Goal: Task Accomplishment & Management: Manage account settings

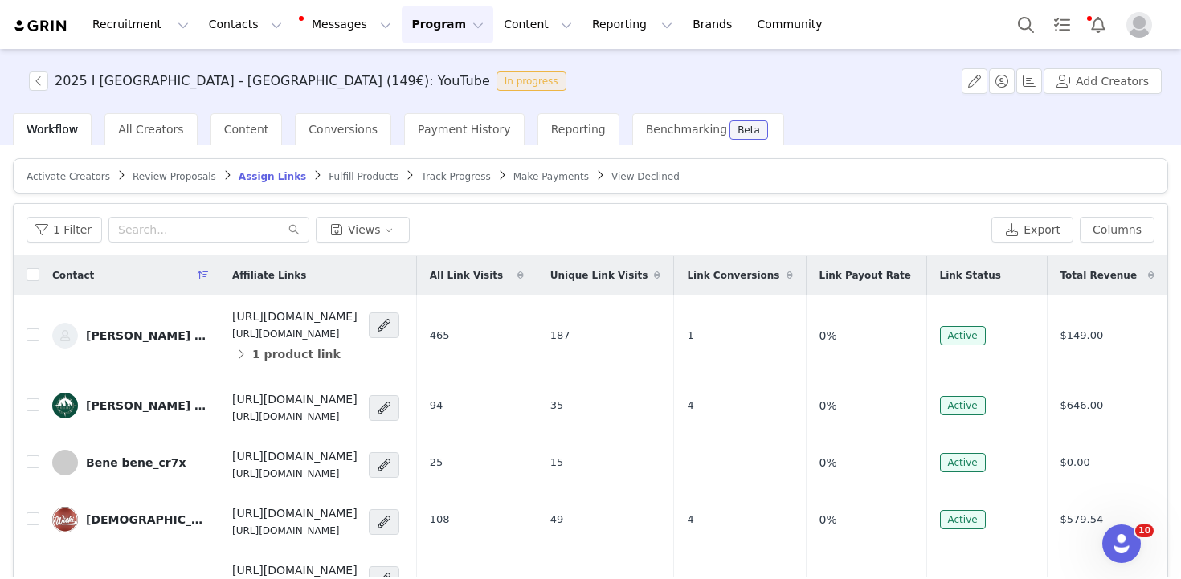
click at [295, 115] on div "Conversions" at bounding box center [343, 129] width 96 height 32
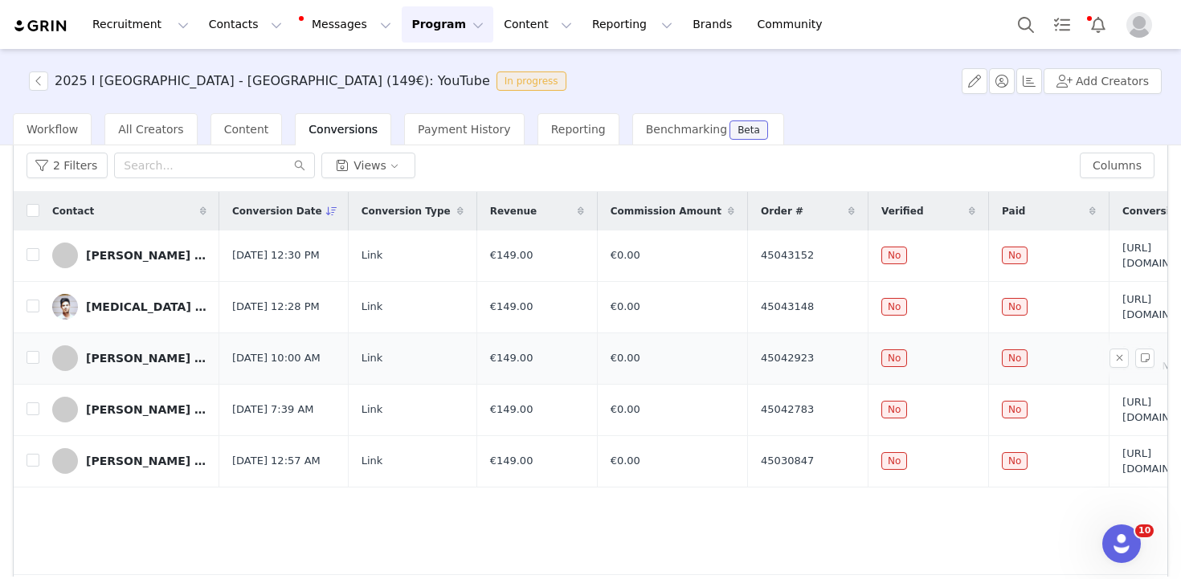
scroll to position [161, 0]
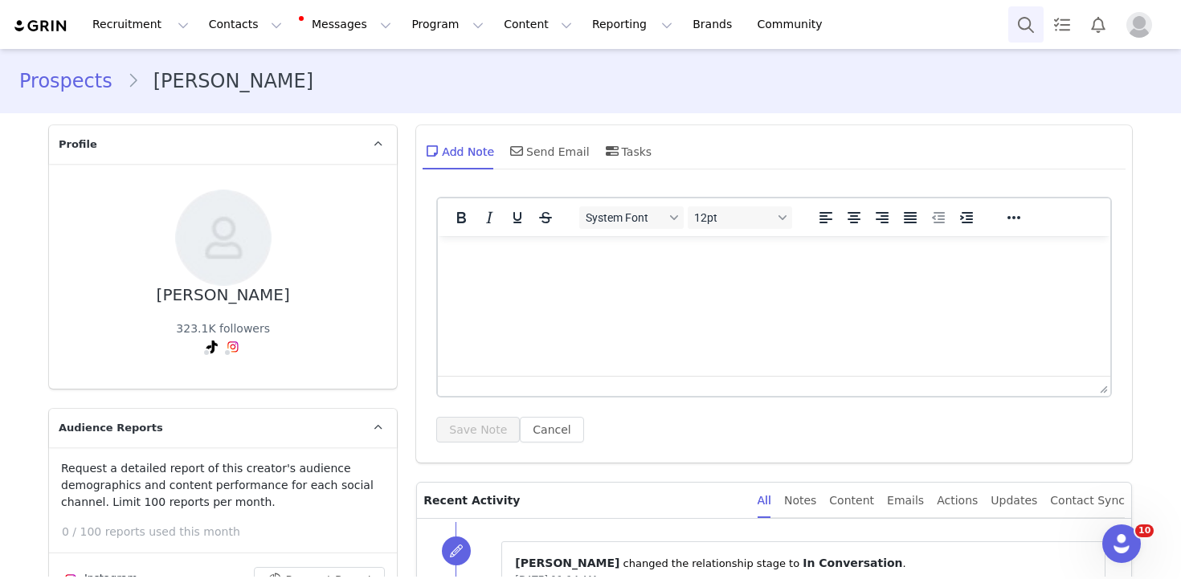
scroll to position [1996, 0]
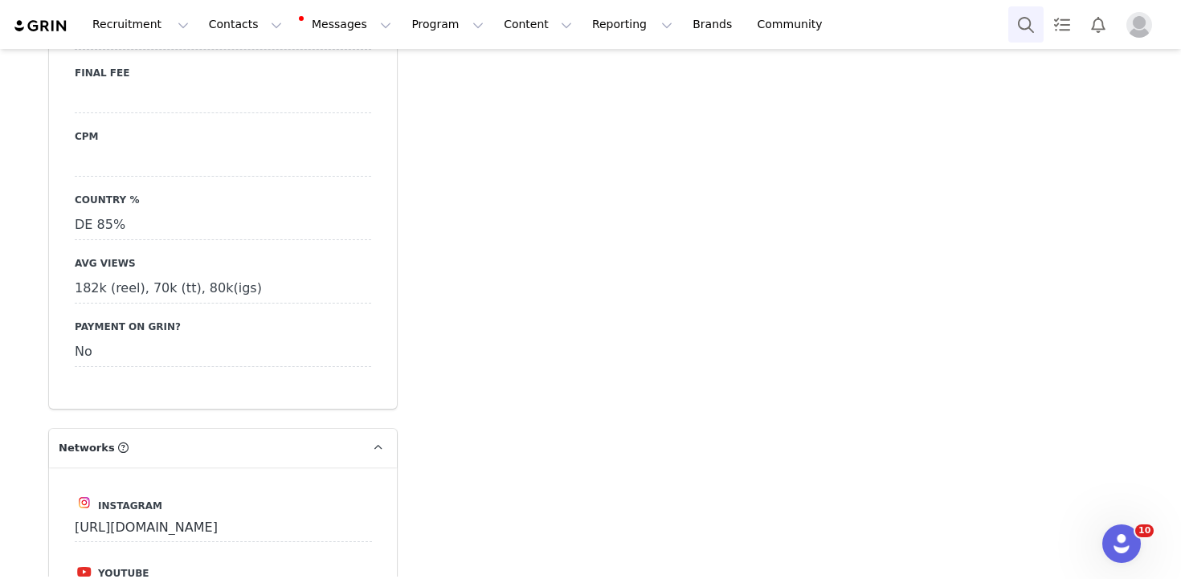
click at [1040, 22] on button "Search" at bounding box center [1025, 24] width 35 height 36
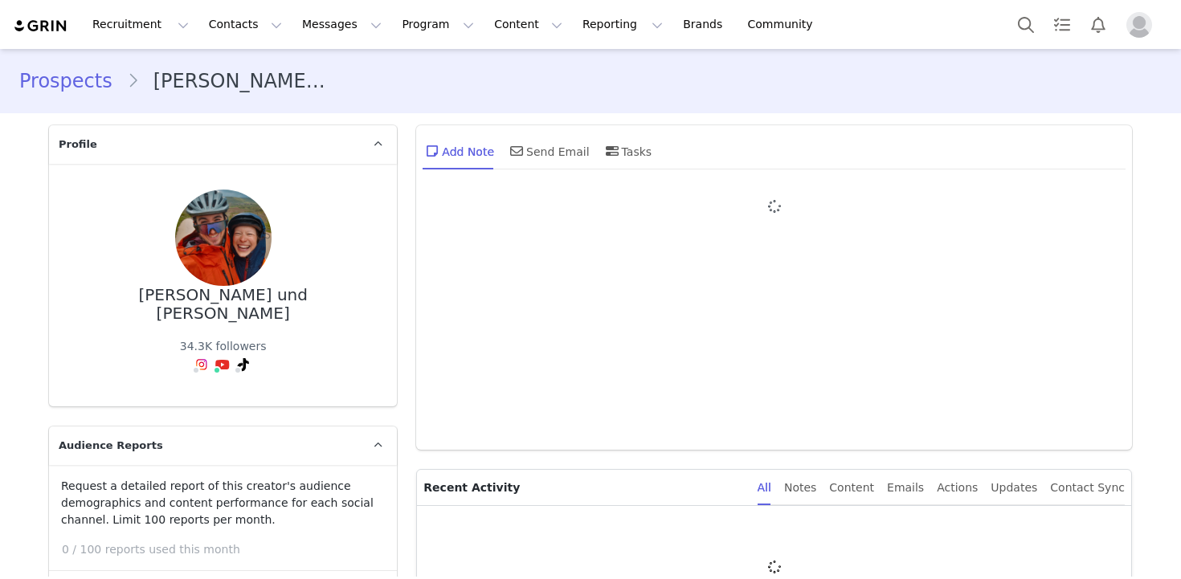
type input "+1 ([GEOGRAPHIC_DATA])"
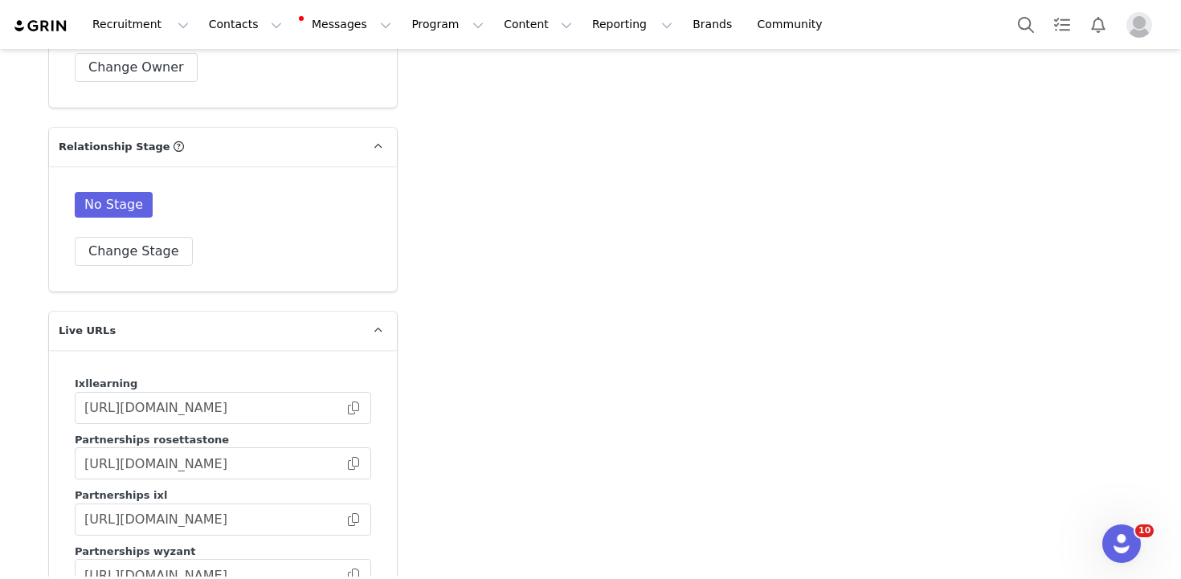
scroll to position [3238, 0]
click at [97, 190] on div "No Stage" at bounding box center [223, 206] width 296 height 32
click at [121, 235] on button "Change Stage" at bounding box center [134, 249] width 118 height 29
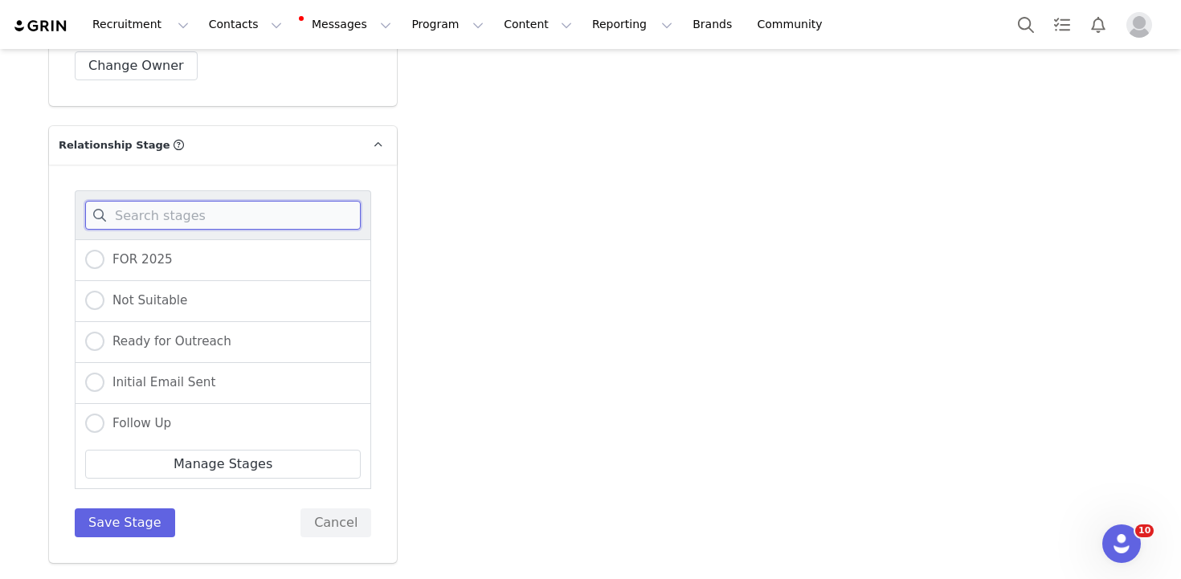
click at [126, 201] on input at bounding box center [223, 215] width 276 height 29
type input "c"
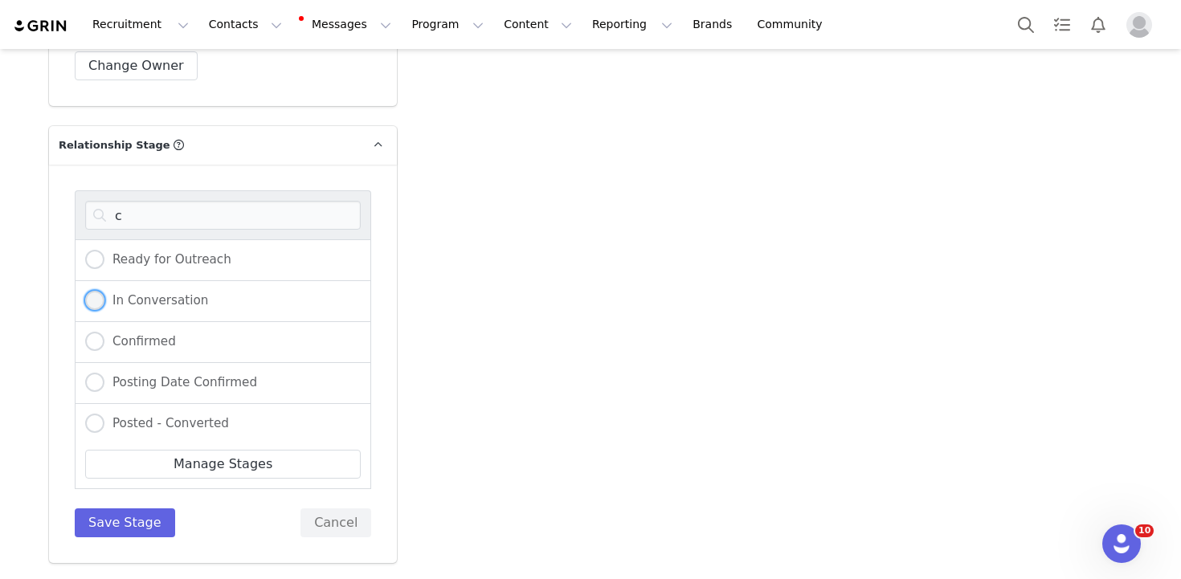
click at [146, 293] on span "In Conversation" at bounding box center [156, 300] width 104 height 14
click at [104, 291] on input "In Conversation" at bounding box center [94, 301] width 19 height 21
radio input "true"
click at [97, 509] on button "Save Stage" at bounding box center [125, 523] width 100 height 29
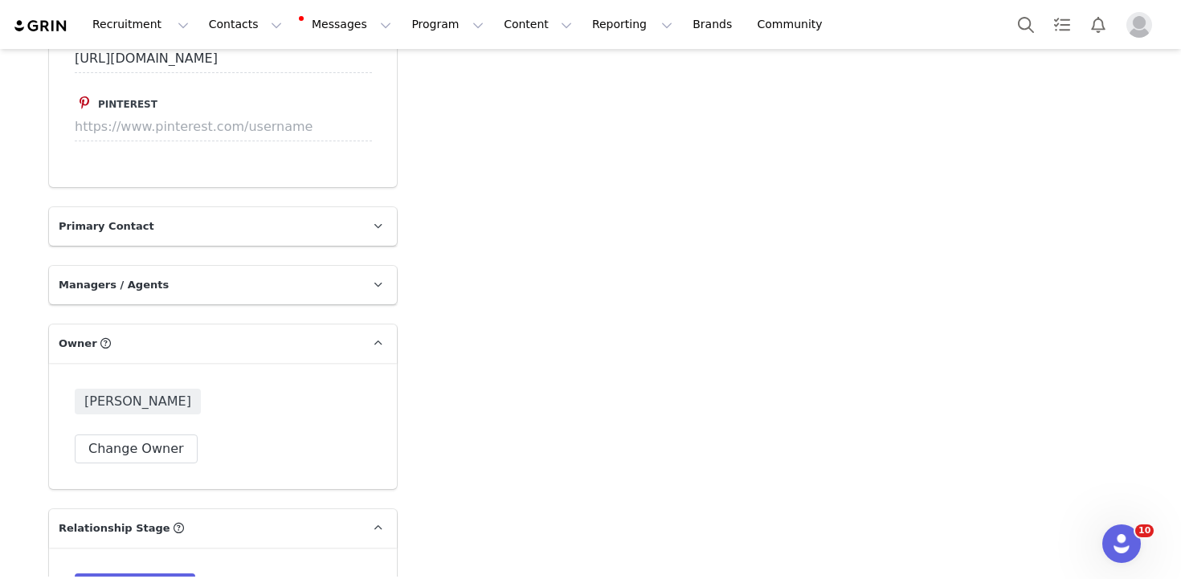
scroll to position [3587, 0]
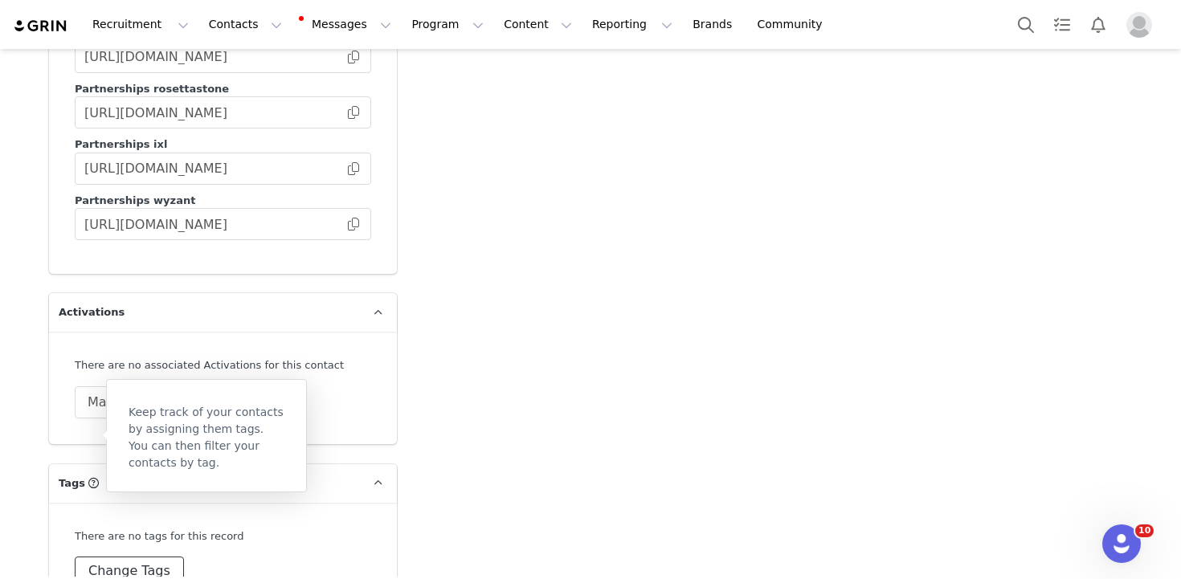
click at [124, 557] on button "Change Tags" at bounding box center [129, 571] width 109 height 29
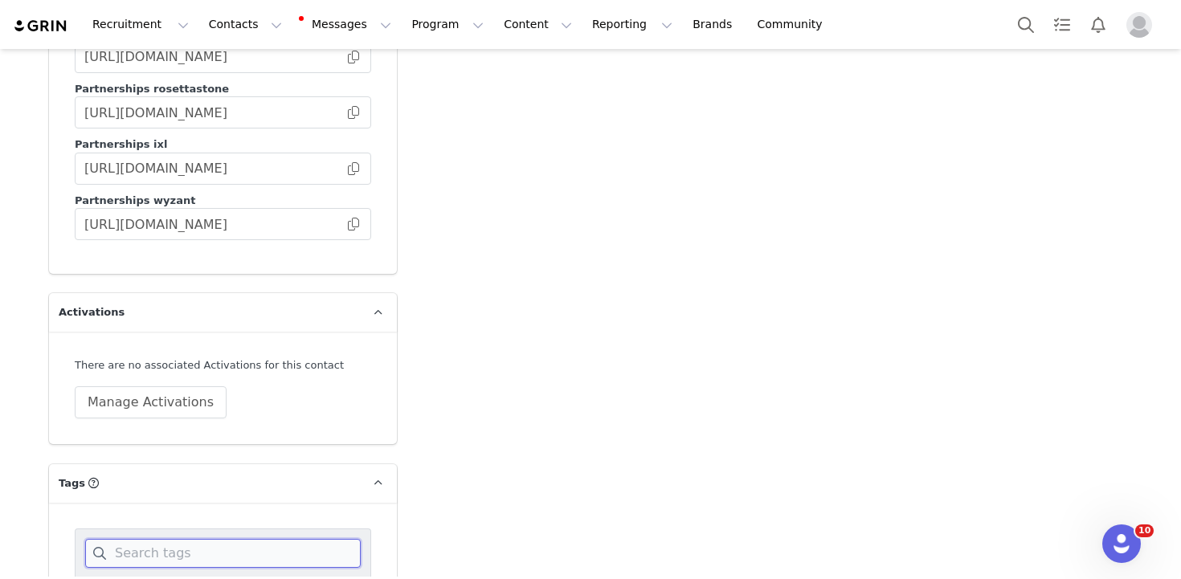
click at [137, 539] on input at bounding box center [223, 553] width 276 height 29
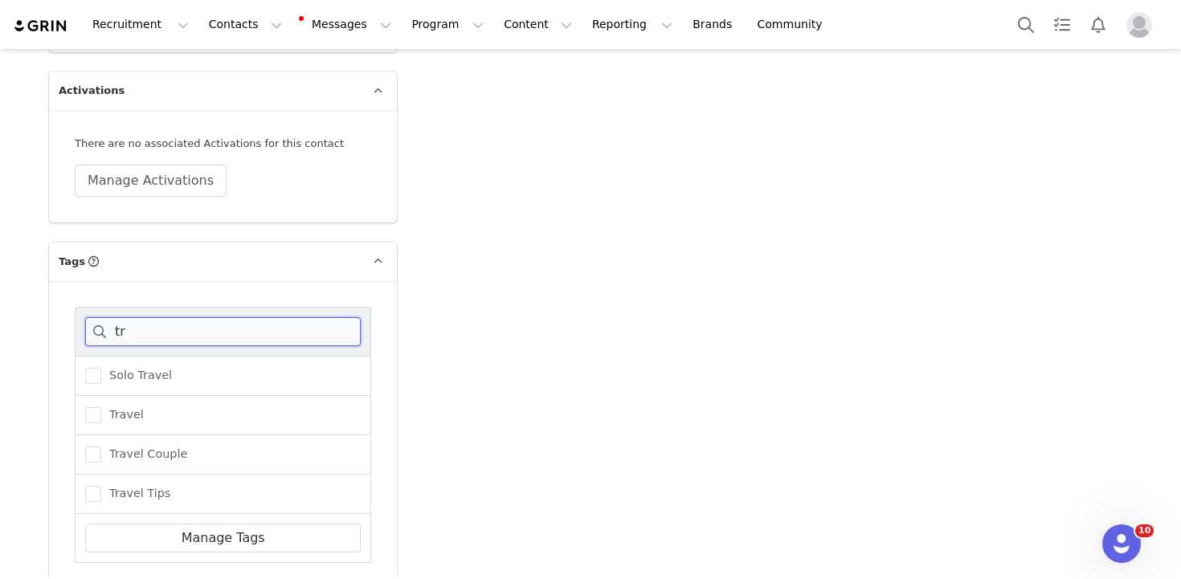
scroll to position [3835, 0]
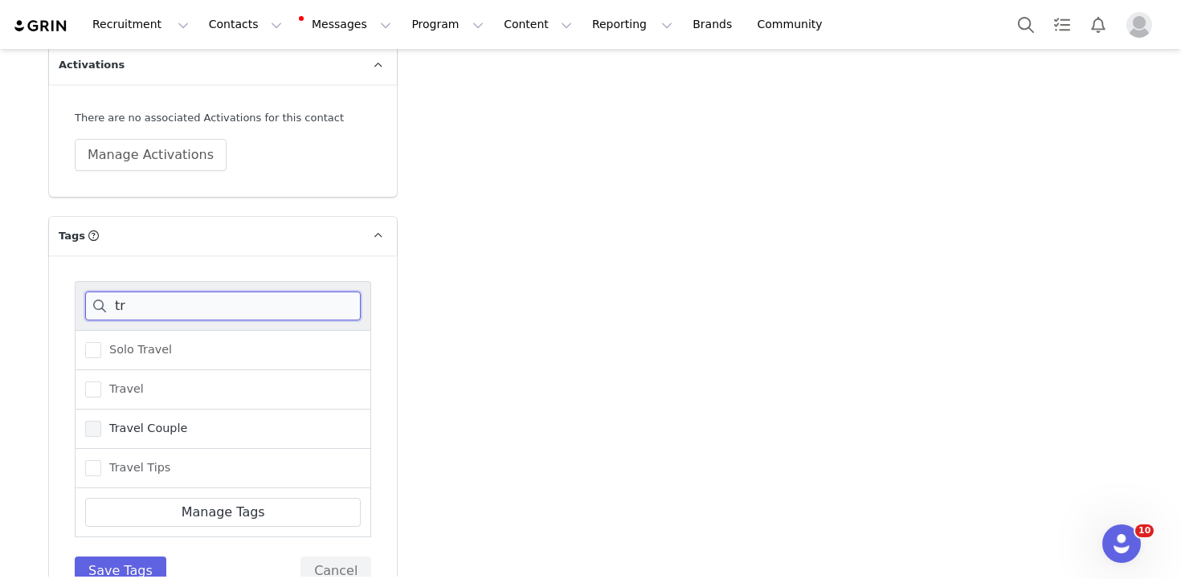
type input "tr"
click at [116, 421] on span "Travel Couple" at bounding box center [144, 428] width 86 height 15
click at [101, 421] on input "Travel Couple" at bounding box center [101, 421] width 0 height 0
click at [115, 557] on button "Save Tags" at bounding box center [121, 571] width 92 height 29
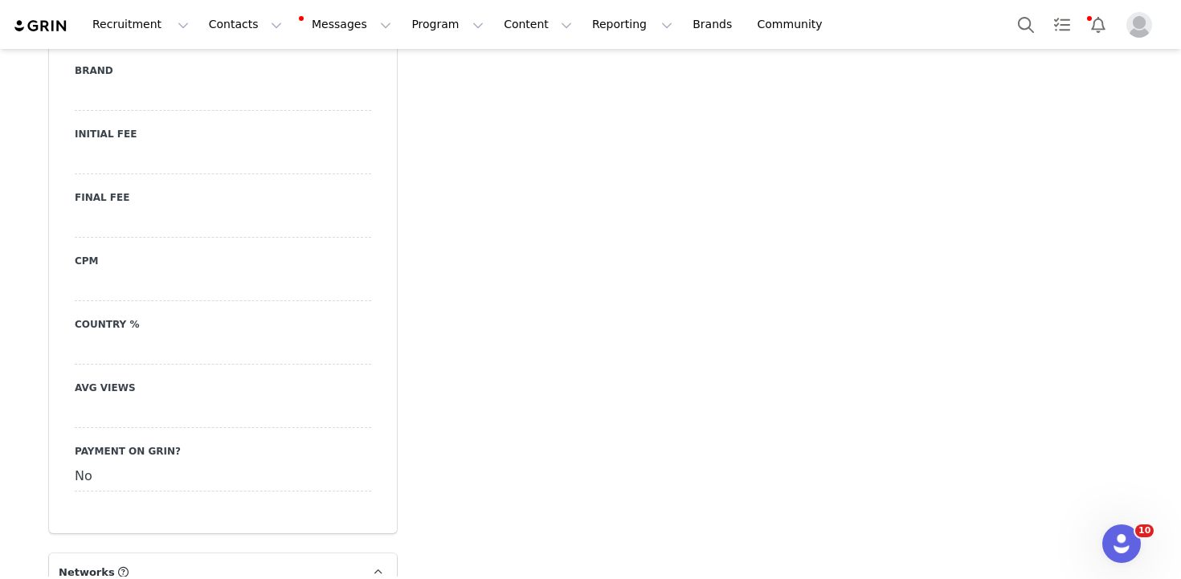
scroll to position [1918, 0]
click at [107, 400] on div at bounding box center [223, 414] width 296 height 29
click at [268, 382] on div "Avg Views 6k (igs), Save Cancel" at bounding box center [223, 420] width 296 height 77
click at [271, 400] on input "6k (igs)," at bounding box center [223, 414] width 296 height 29
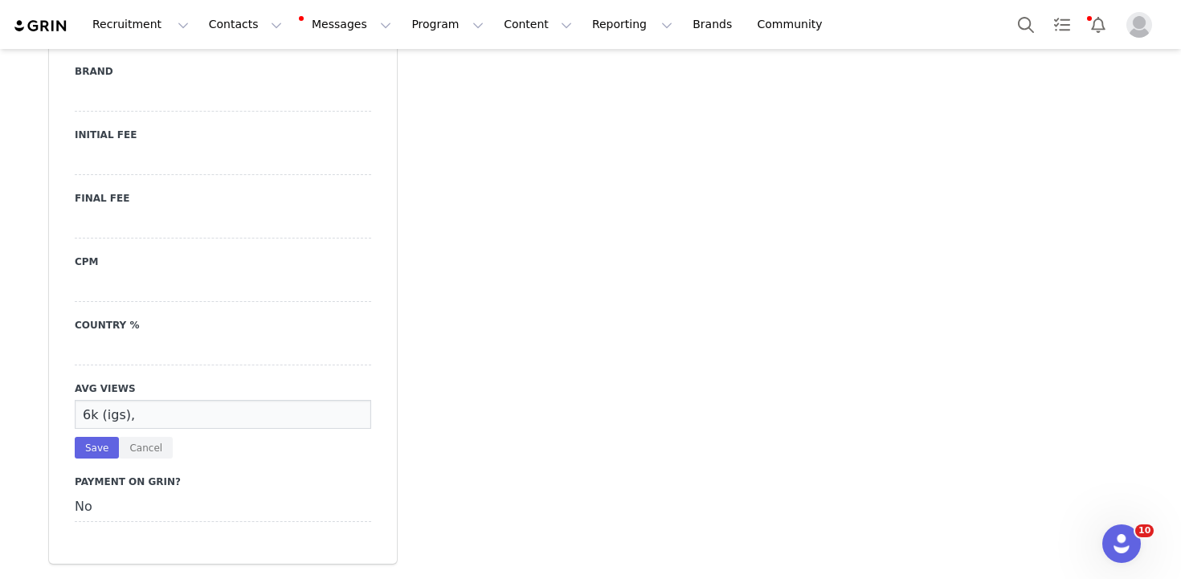
click at [247, 400] on input "6k (igs)," at bounding box center [223, 414] width 296 height 29
type input "6k (igs), 4k (yt), 167k (tt)"
click at [99, 437] on button "Save" at bounding box center [97, 448] width 44 height 22
